Goal: Book appointment/travel/reservation

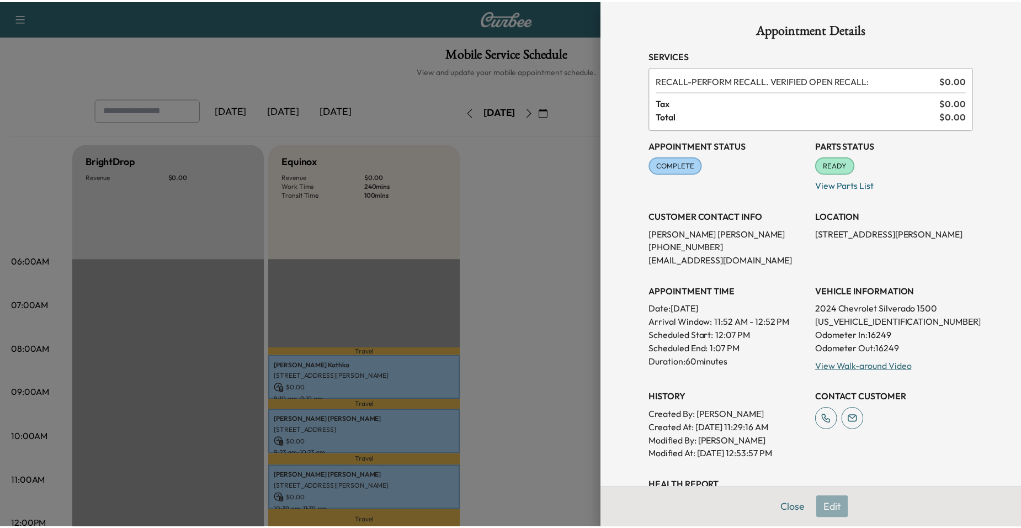
scroll to position [331, 0]
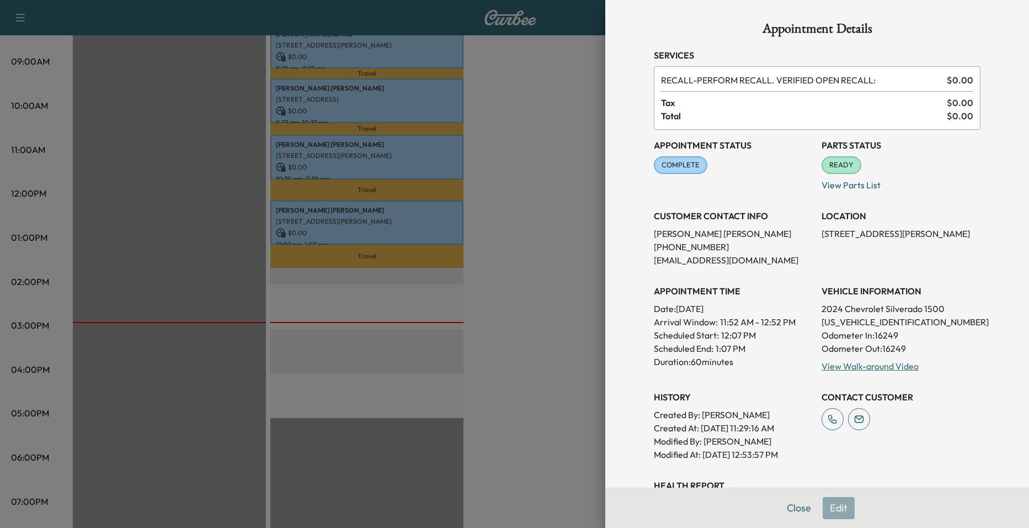
click at [347, 317] on div at bounding box center [514, 264] width 1029 height 528
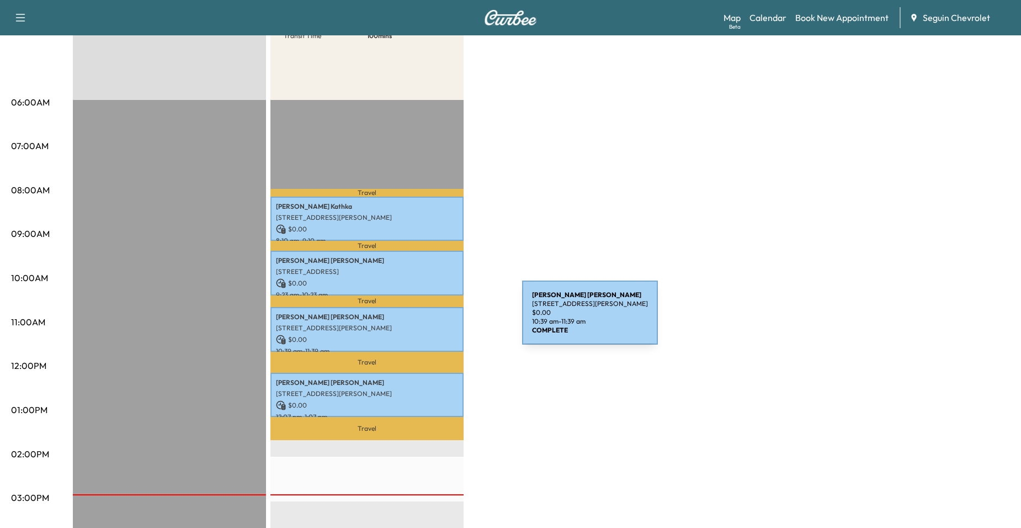
scroll to position [166, 0]
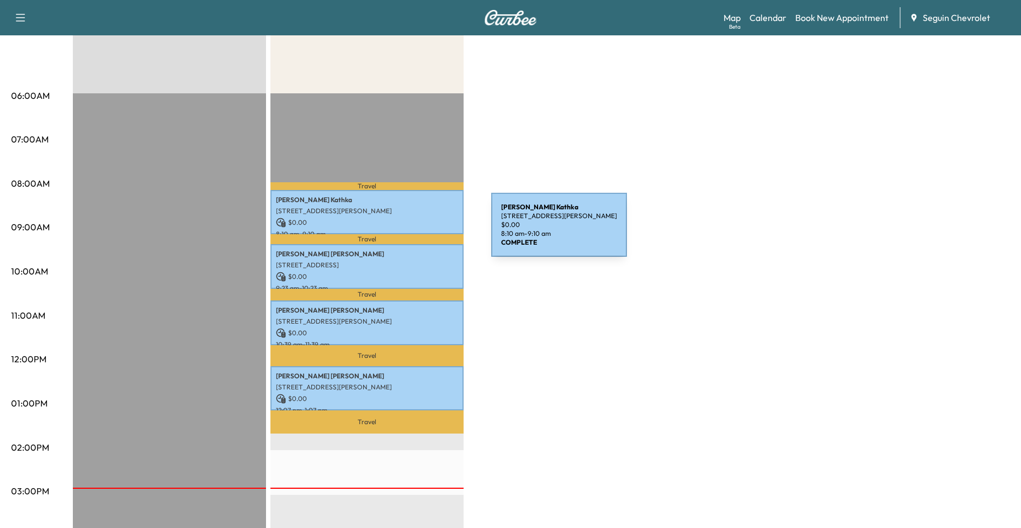
click at [408, 231] on p "8:10 am - 9:10 am" at bounding box center [367, 234] width 182 height 9
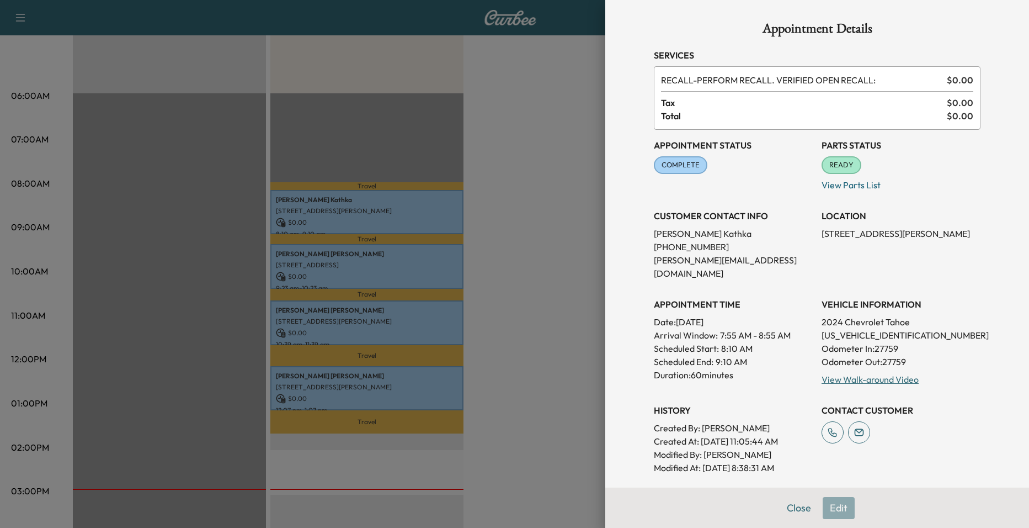
click at [410, 275] on div at bounding box center [514, 264] width 1029 height 528
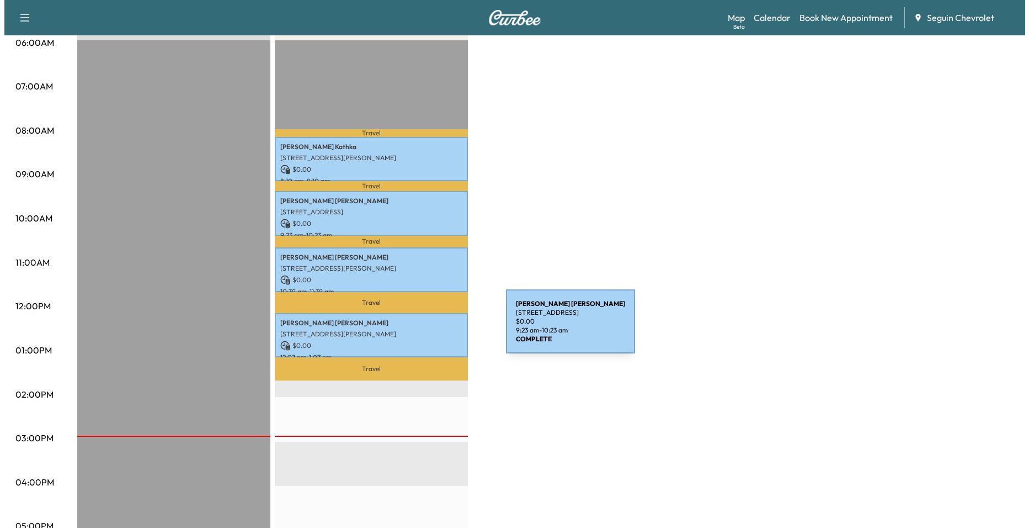
scroll to position [221, 0]
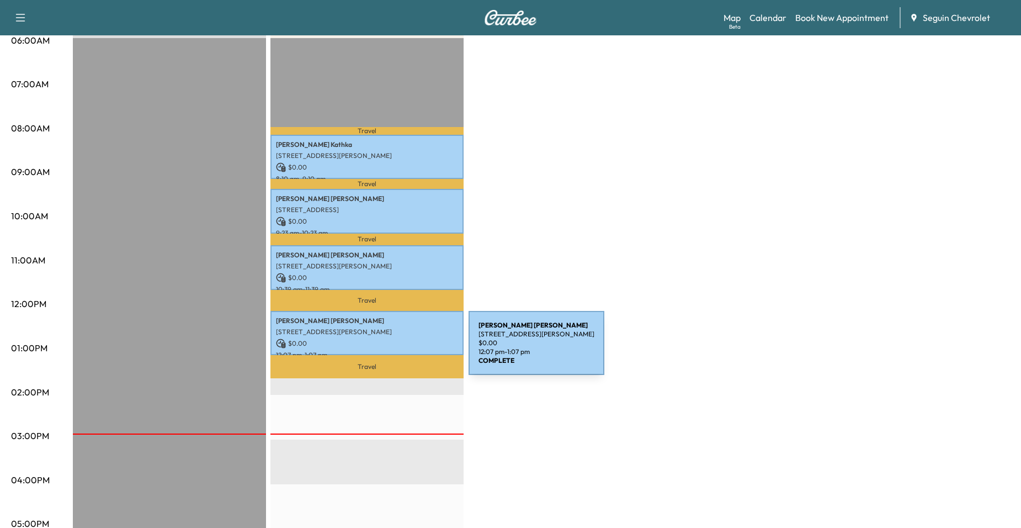
click at [386, 350] on p "12:07 pm - 1:07 pm" at bounding box center [367, 354] width 182 height 9
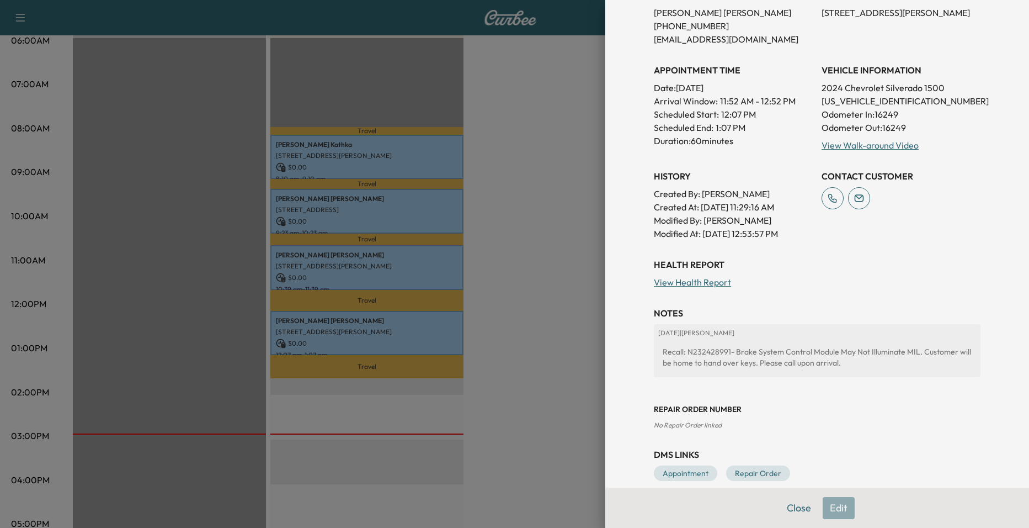
click at [486, 338] on div at bounding box center [514, 264] width 1029 height 528
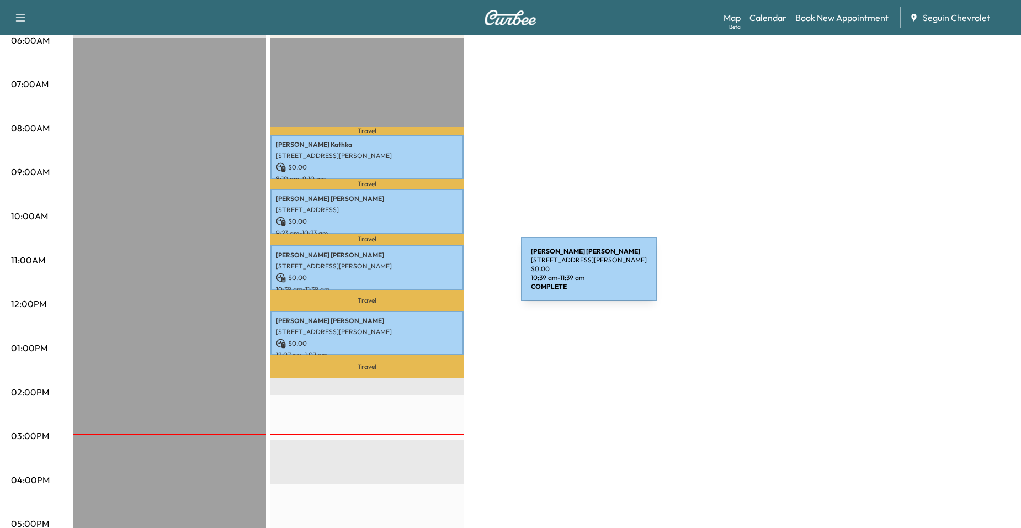
click at [438, 275] on p "$ 0.00" at bounding box center [367, 278] width 182 height 10
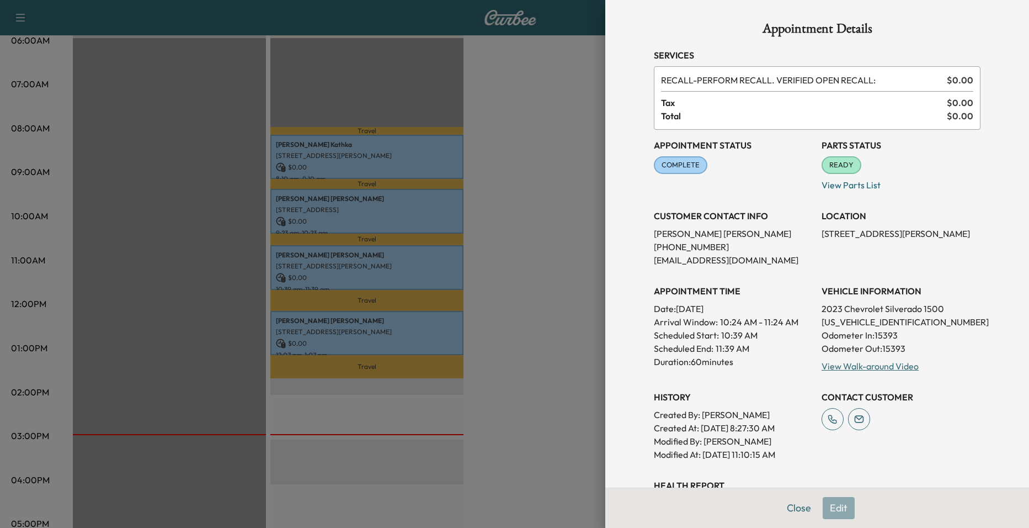
click at [515, 311] on div at bounding box center [514, 264] width 1029 height 528
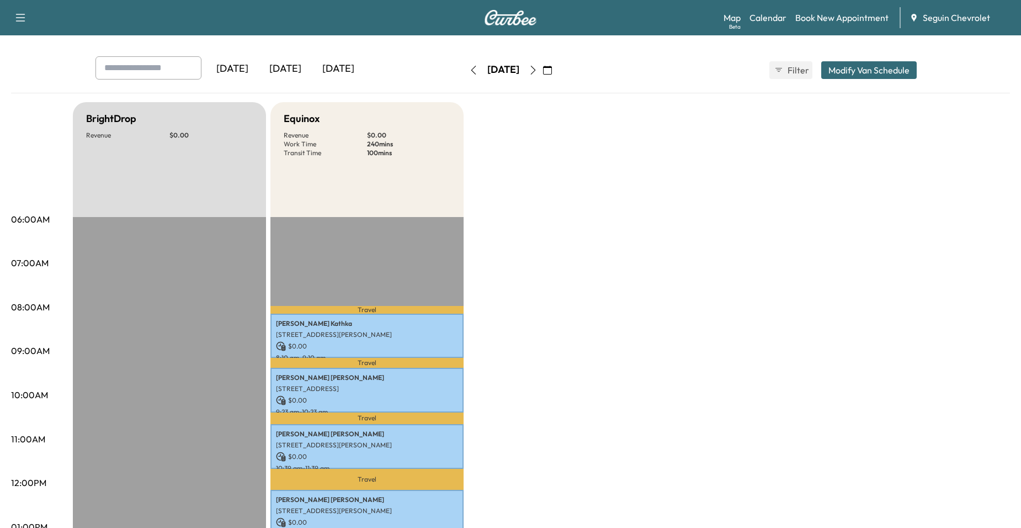
scroll to position [0, 0]
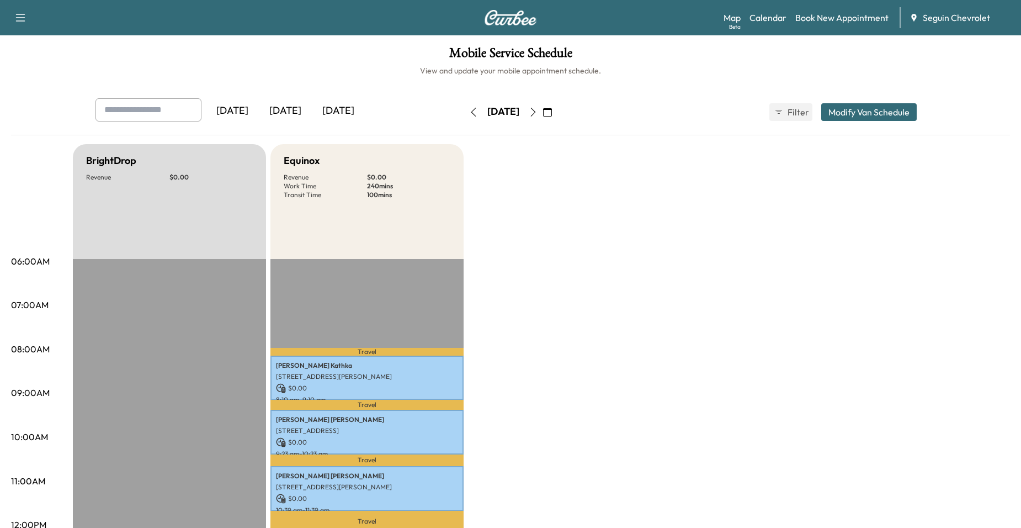
click at [552, 111] on icon "button" at bounding box center [547, 112] width 9 height 9
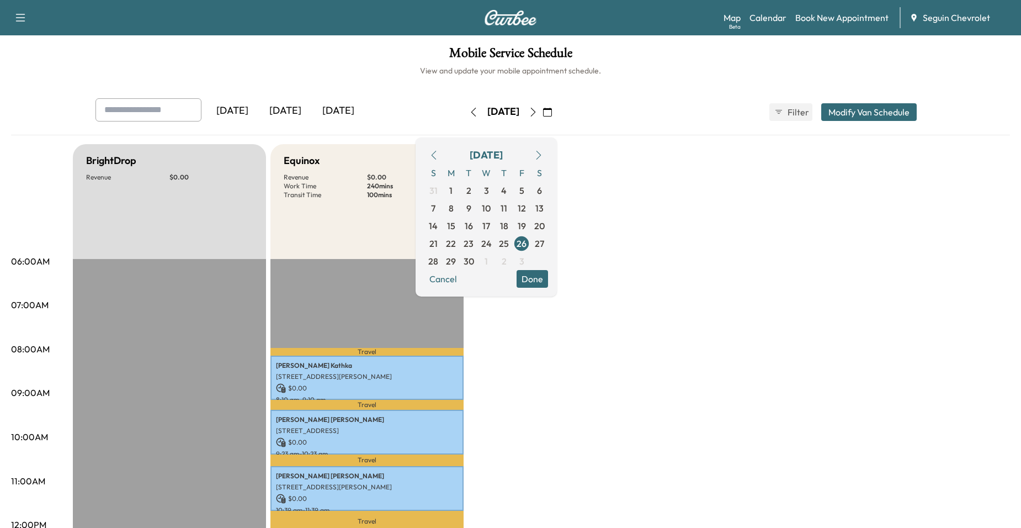
click at [548, 283] on button "Done" at bounding box center [531, 279] width 31 height 18
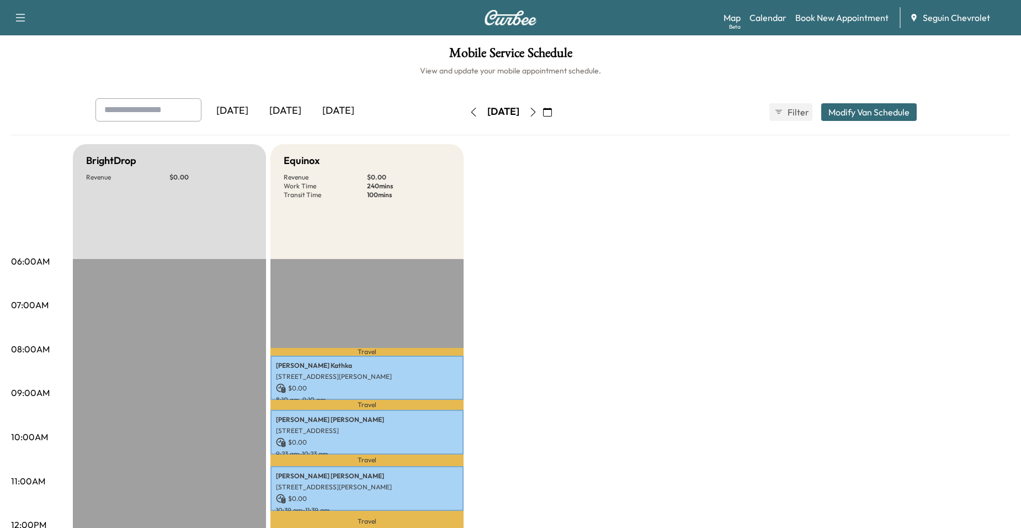
click at [552, 111] on icon "button" at bounding box center [547, 112] width 9 height 9
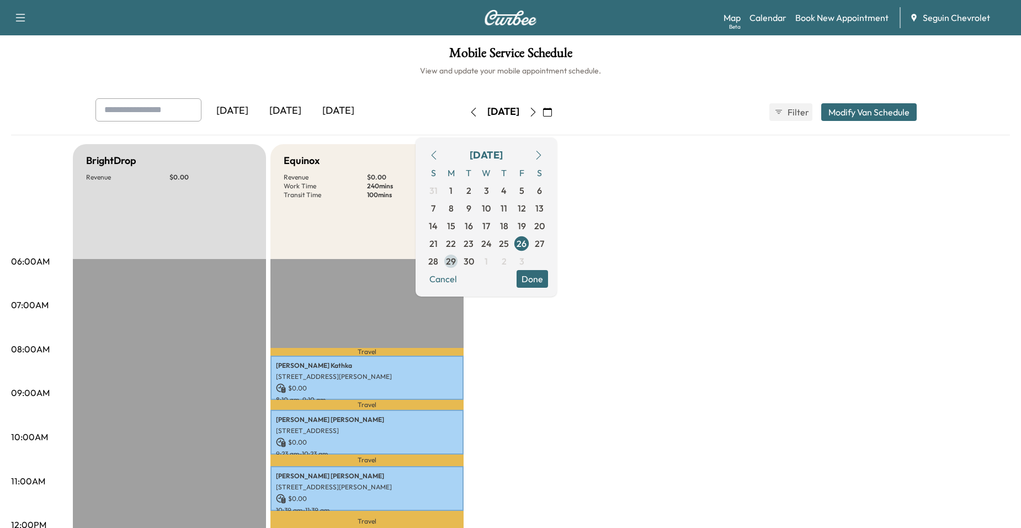
click at [456, 264] on span "29" at bounding box center [451, 260] width 10 height 13
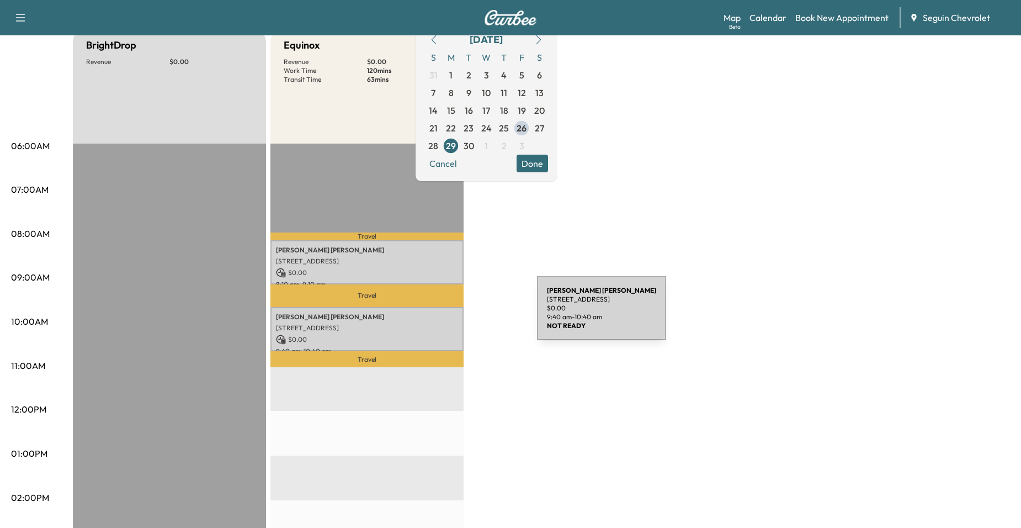
scroll to position [110, 0]
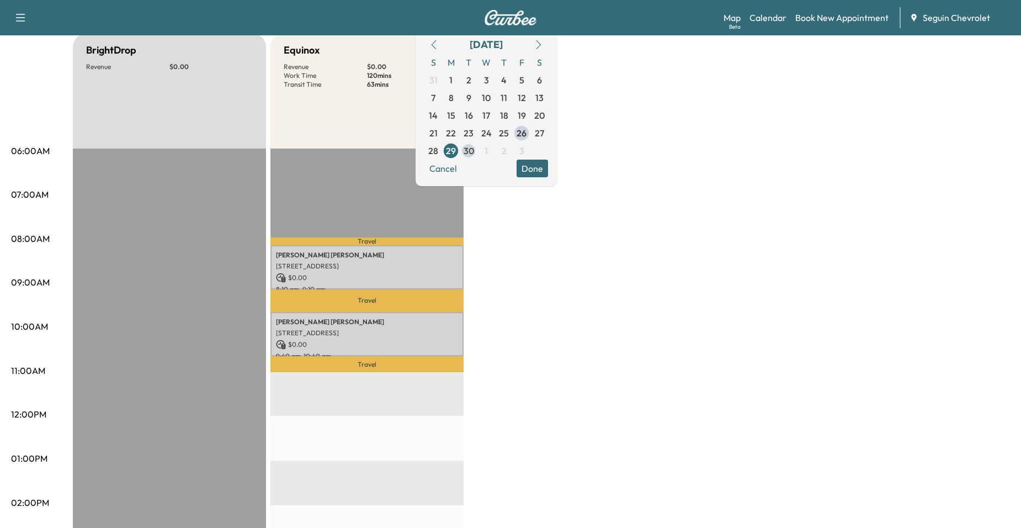
click at [474, 152] on span "30" at bounding box center [469, 150] width 10 height 13
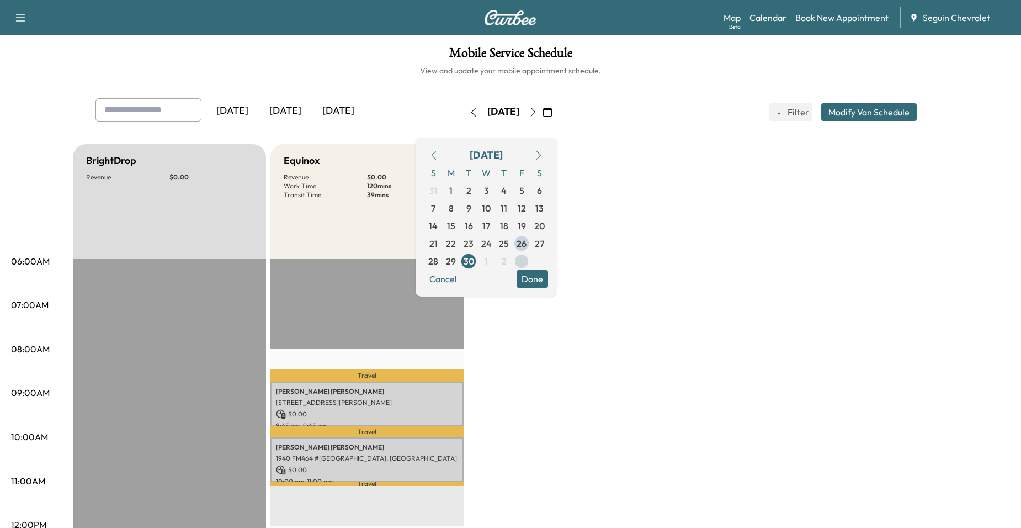
click at [524, 260] on span "3" at bounding box center [521, 260] width 5 height 13
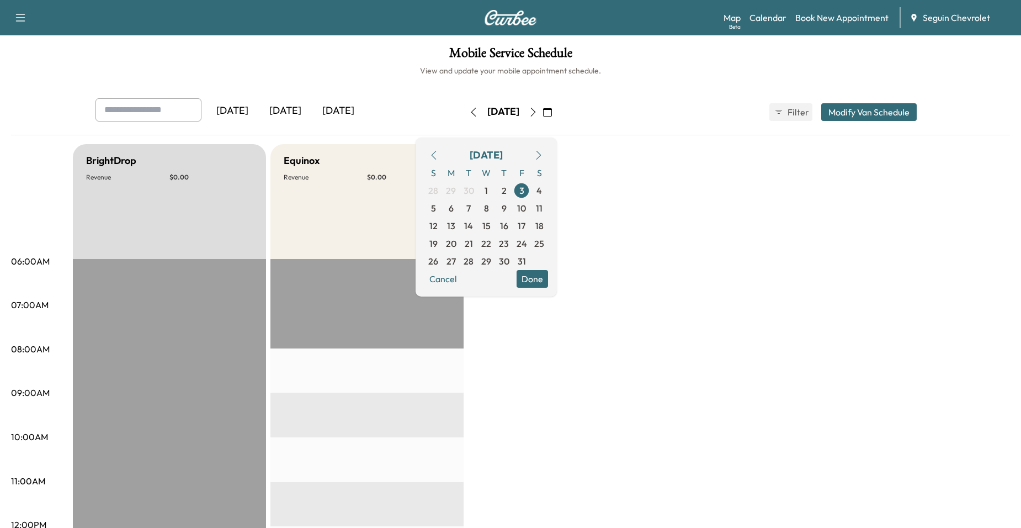
click at [443, 153] on button "button" at bounding box center [433, 155] width 19 height 18
click at [443, 148] on button "button" at bounding box center [433, 155] width 19 height 18
click at [464, 96] on div "[DATE] October 2025 S M T W T F S 28 29 30 1 2 3 4 5 6 7 8 9 10 11 12 13 14 15 …" at bounding box center [510, 111] width 93 height 35
click at [464, 105] on button "button" at bounding box center [473, 112] width 19 height 18
click at [552, 110] on icon "button" at bounding box center [547, 112] width 9 height 9
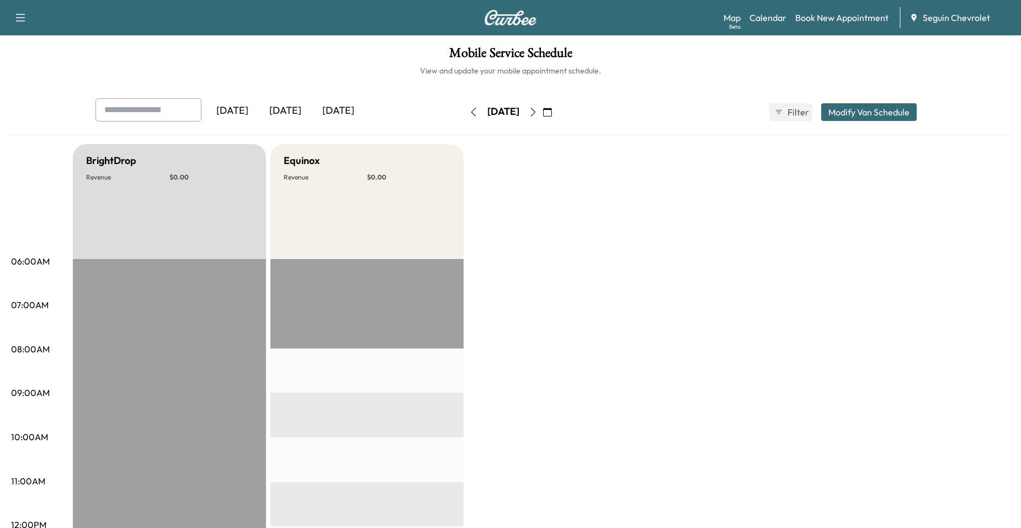
click at [464, 114] on button "button" at bounding box center [473, 112] width 19 height 18
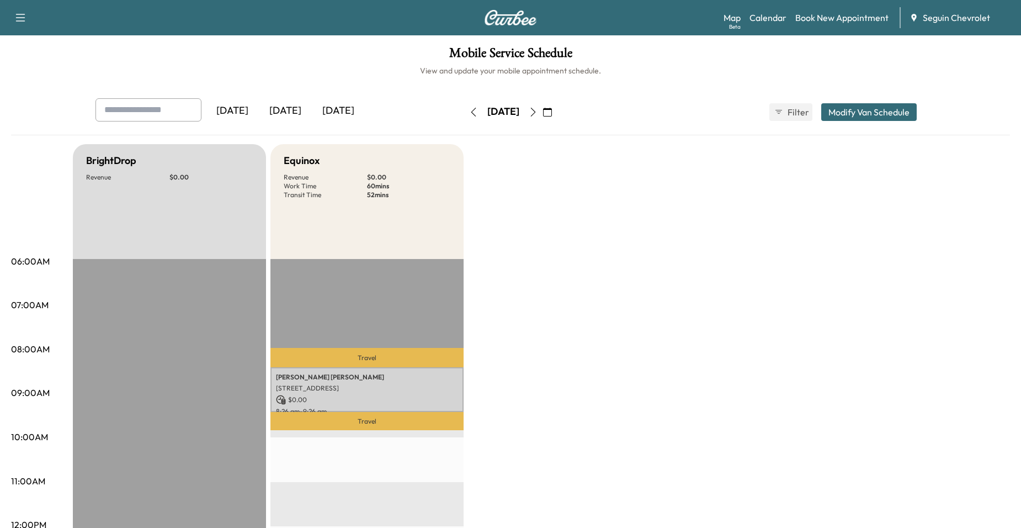
click at [464, 117] on button "button" at bounding box center [473, 112] width 19 height 18
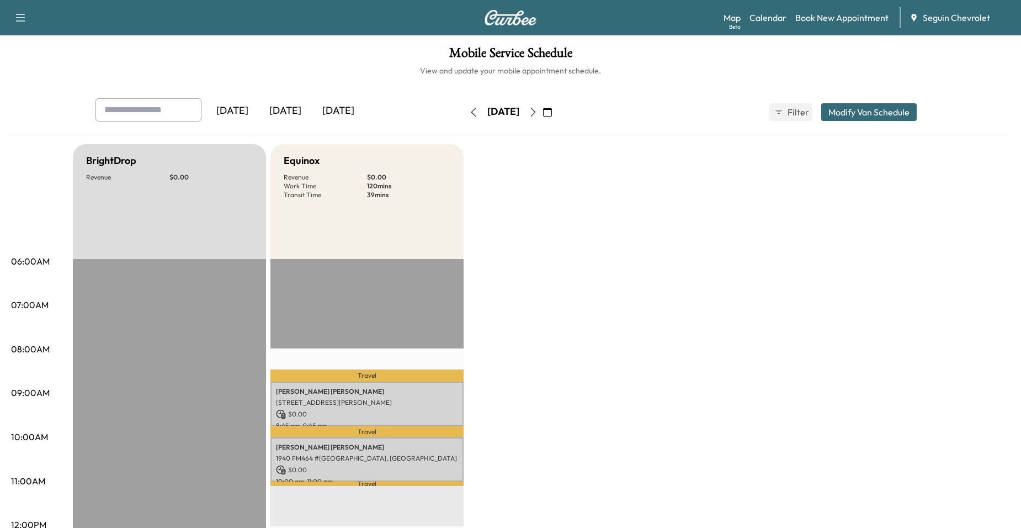
click at [469, 110] on icon "button" at bounding box center [473, 112] width 9 height 9
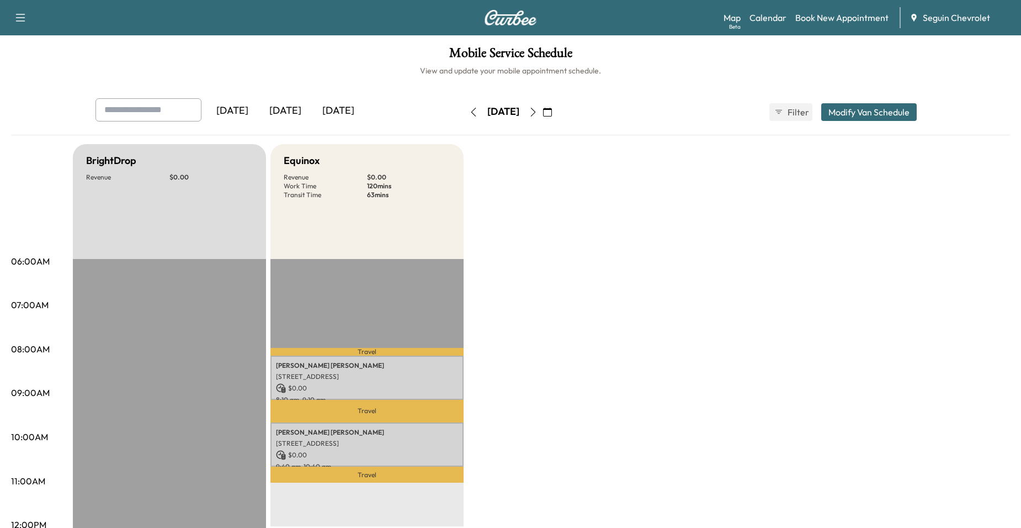
click at [542, 119] on button "button" at bounding box center [533, 112] width 19 height 18
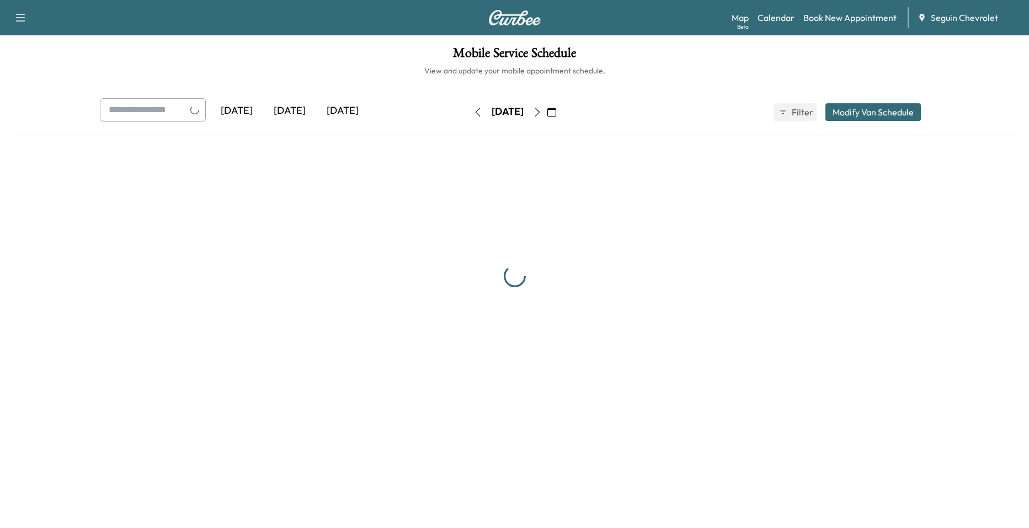
click at [547, 115] on button "button" at bounding box center [537, 112] width 19 height 18
click at [542, 114] on icon "button" at bounding box center [537, 112] width 9 height 9
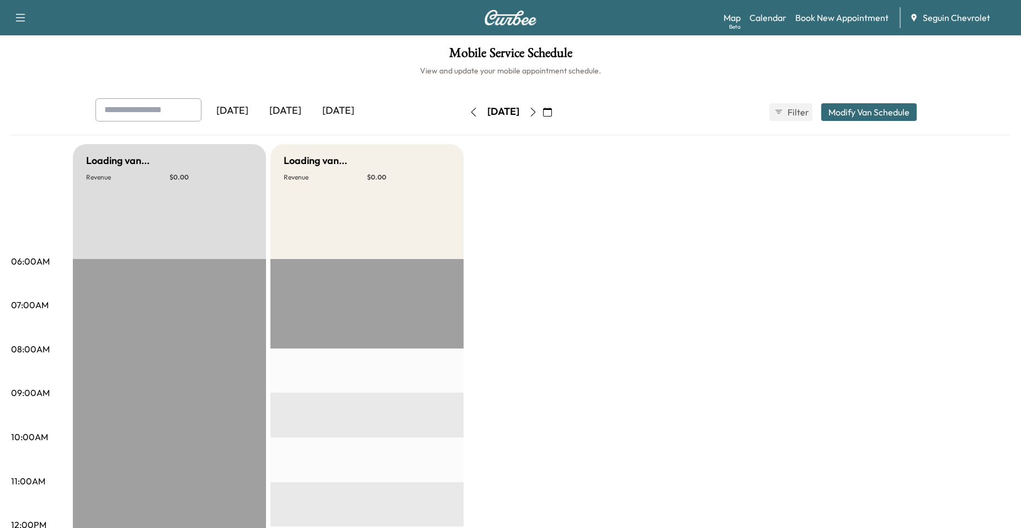
click at [542, 114] on button "button" at bounding box center [533, 112] width 19 height 18
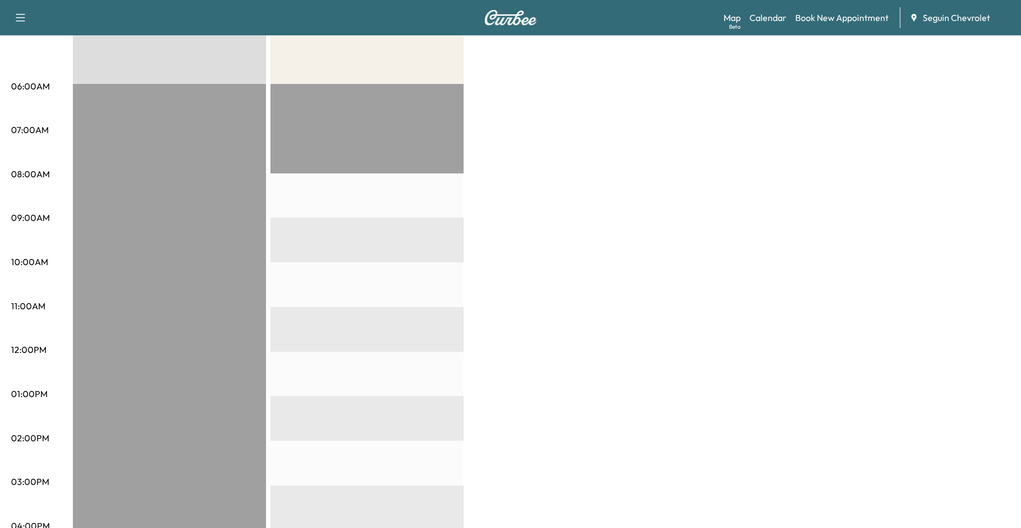
scroll to position [55, 0]
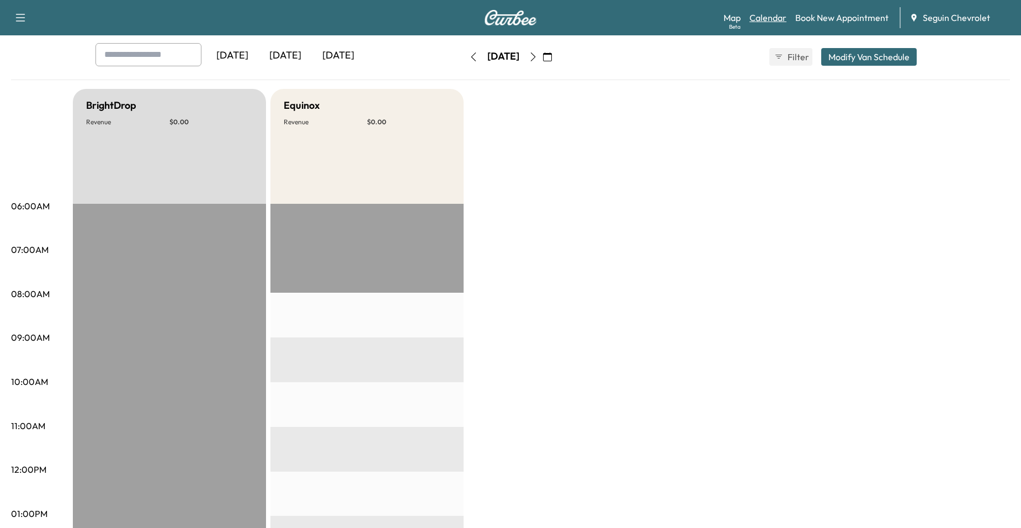
click at [770, 23] on link "Calendar" at bounding box center [767, 17] width 37 height 13
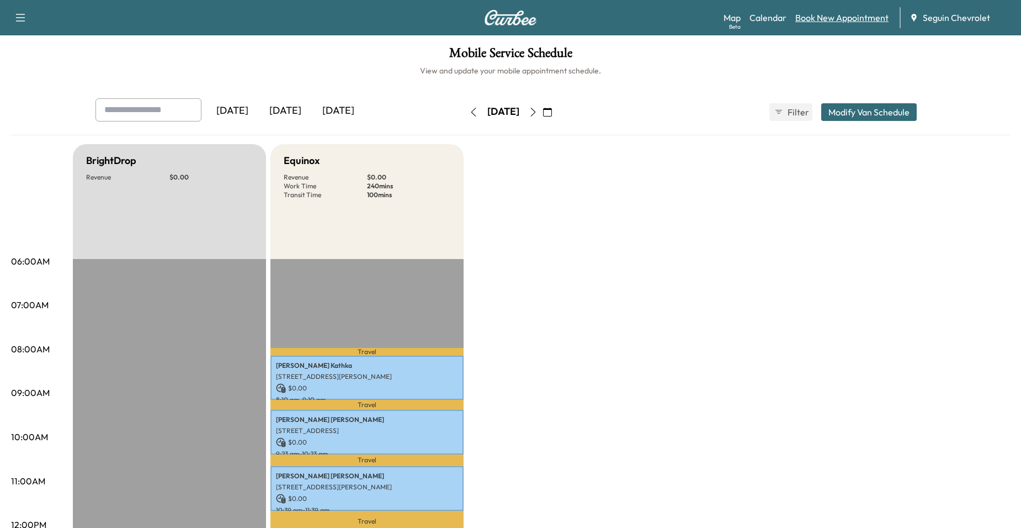
click at [813, 20] on link "Book New Appointment" at bounding box center [841, 17] width 93 height 13
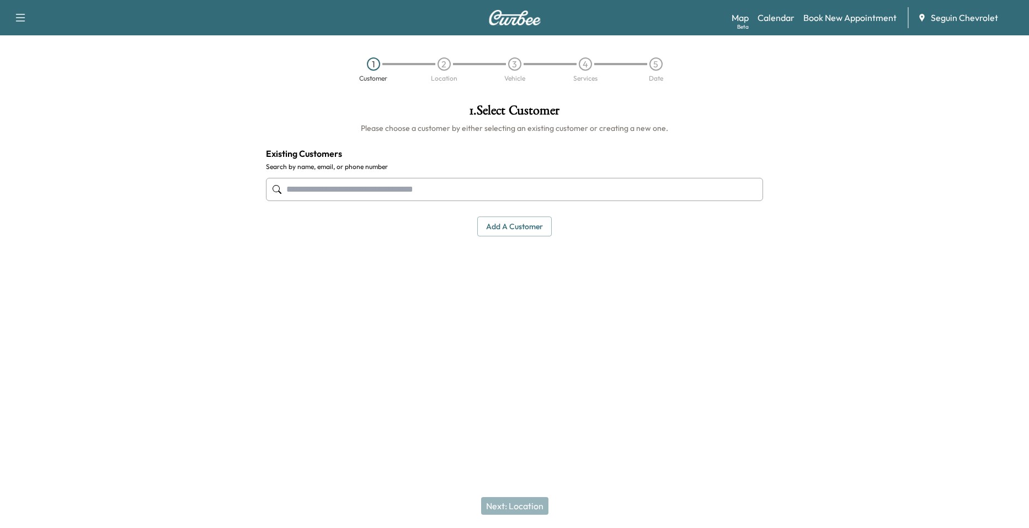
click at [487, 182] on input "text" at bounding box center [514, 189] width 497 height 23
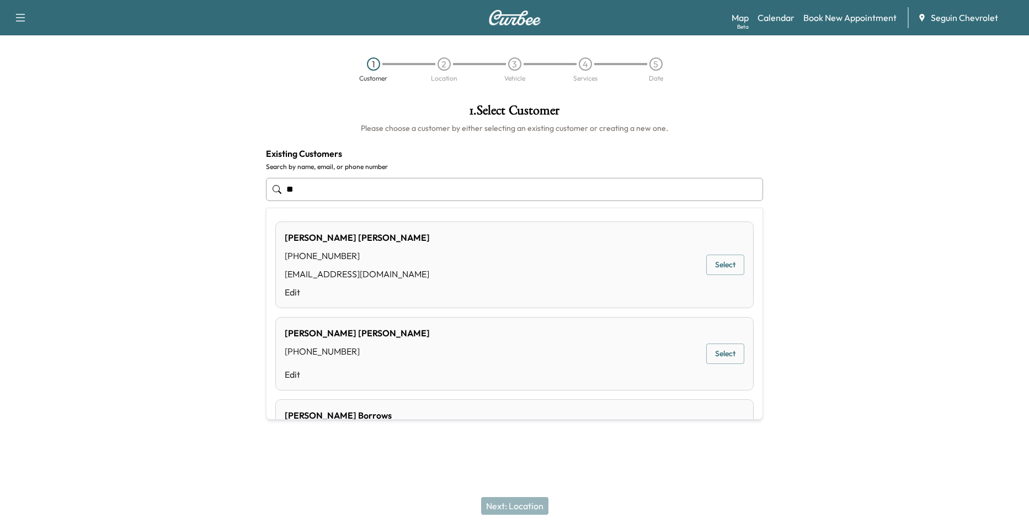
type input "*"
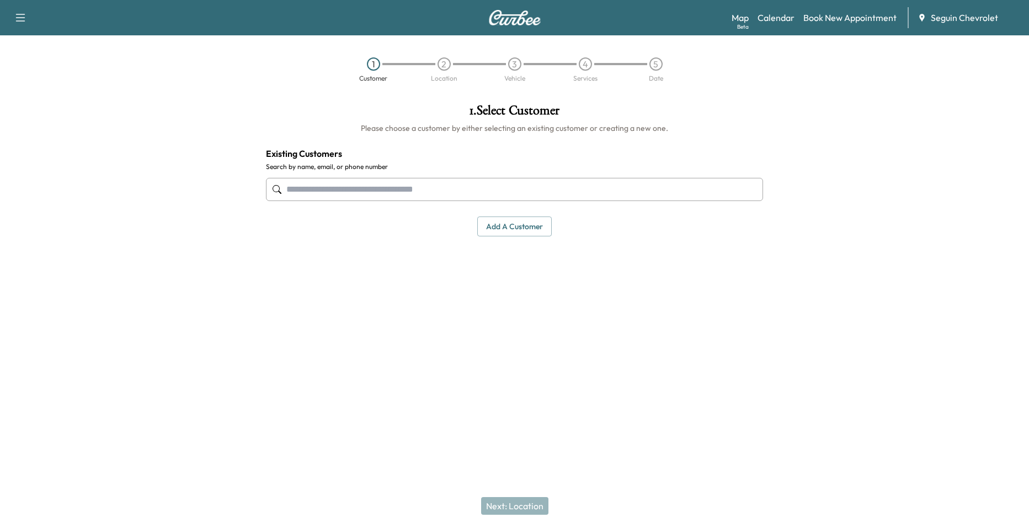
click at [359, 187] on input "text" at bounding box center [514, 189] width 497 height 23
click at [504, 191] on input "text" at bounding box center [514, 189] width 497 height 23
click at [497, 219] on button "Add a customer" at bounding box center [514, 226] width 74 height 20
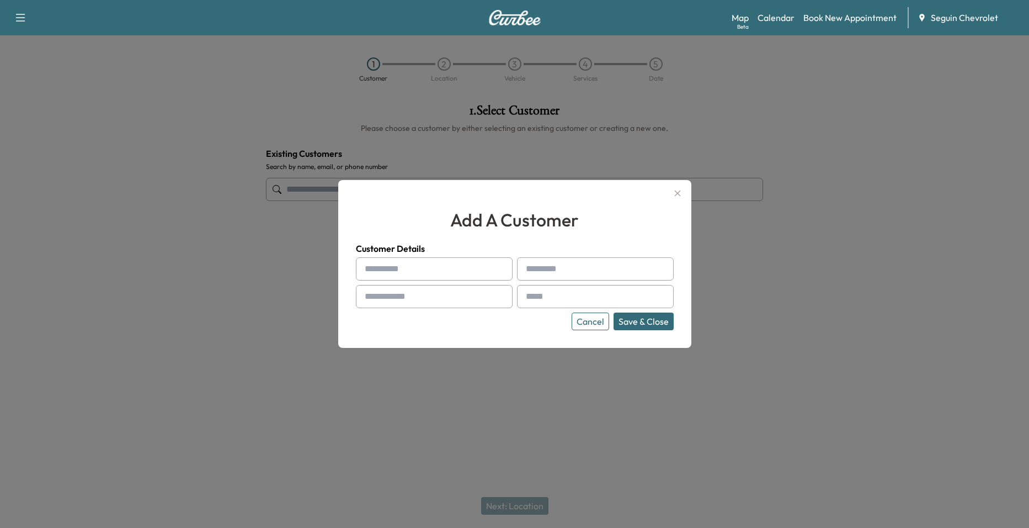
click at [476, 264] on input "text" at bounding box center [434, 268] width 157 height 23
click at [511, 140] on div at bounding box center [514, 264] width 1029 height 528
